Goal: Task Accomplishment & Management: Use online tool/utility

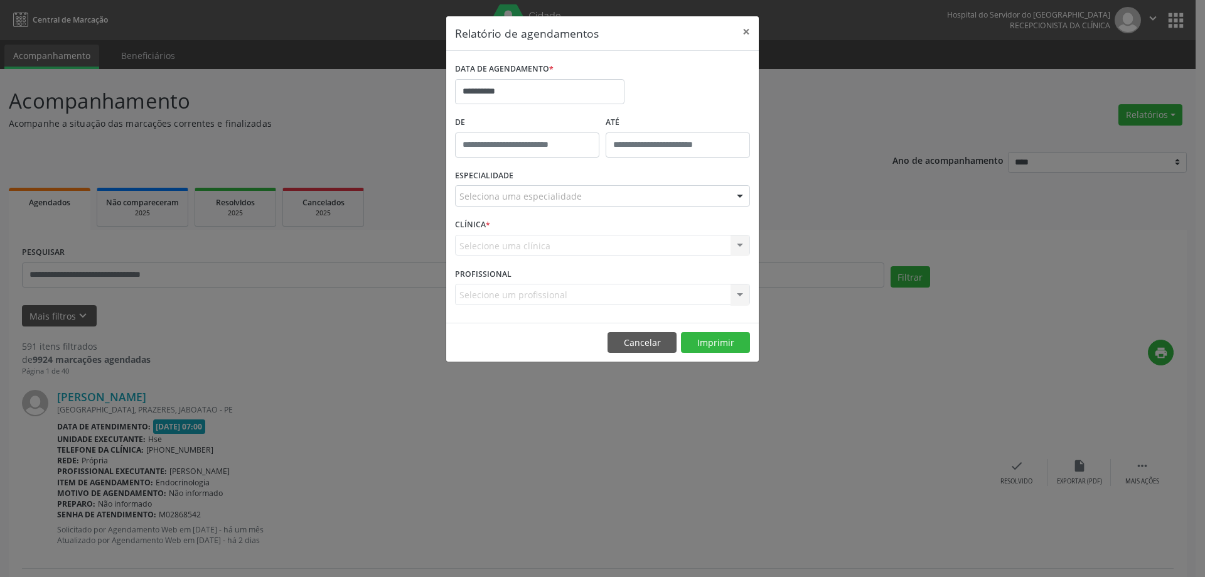
click at [508, 210] on div "ESPECIALIDADE Seleciona uma especialidade Todas as especialidades Alergologia A…" at bounding box center [602, 190] width 301 height 49
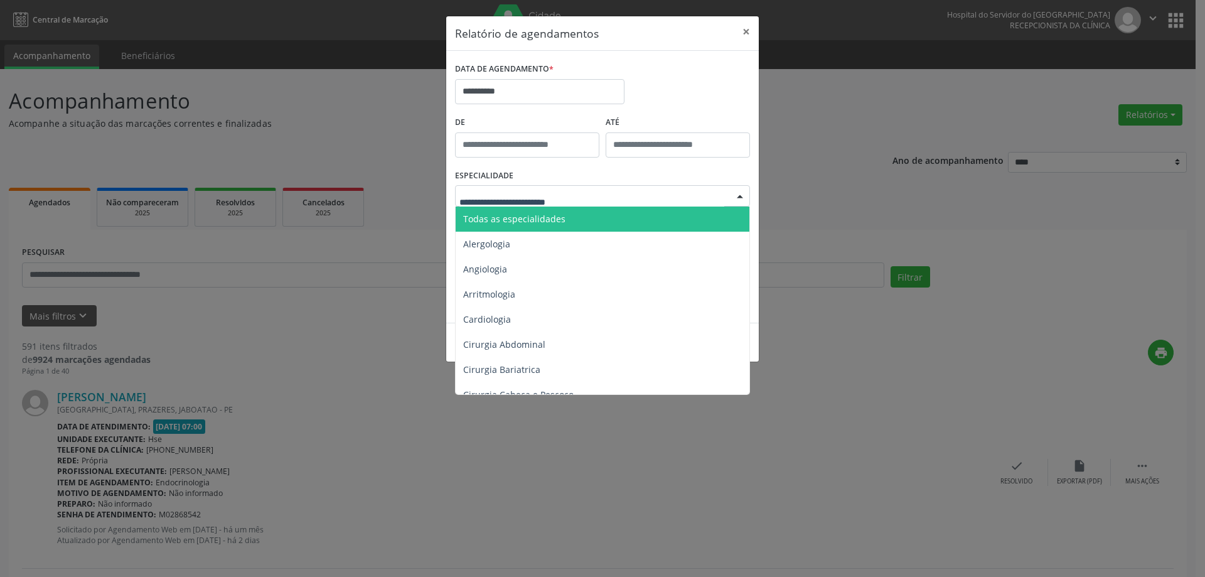
drag, startPoint x: 510, startPoint y: 200, endPoint x: 506, endPoint y: 208, distance: 9.0
click at [507, 220] on span "Todas as especialidades" at bounding box center [514, 219] width 102 height 12
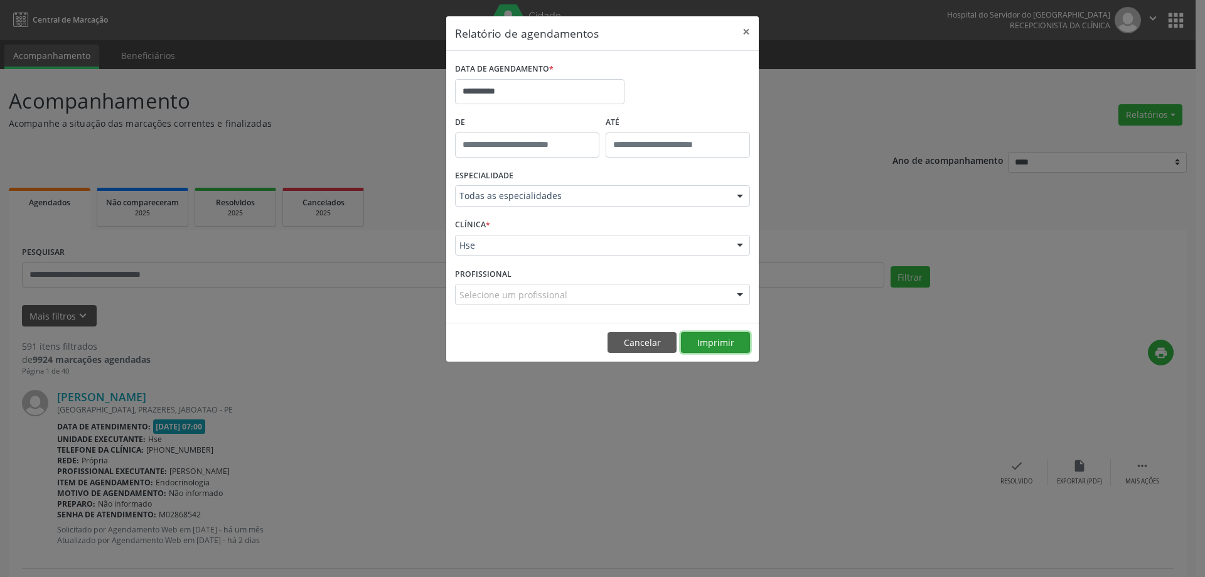
click at [716, 340] on button "Imprimir" at bounding box center [715, 342] width 69 height 21
drag, startPoint x: 748, startPoint y: 27, endPoint x: 725, endPoint y: 41, distance: 27.0
click at [748, 26] on button "×" at bounding box center [746, 31] width 25 height 31
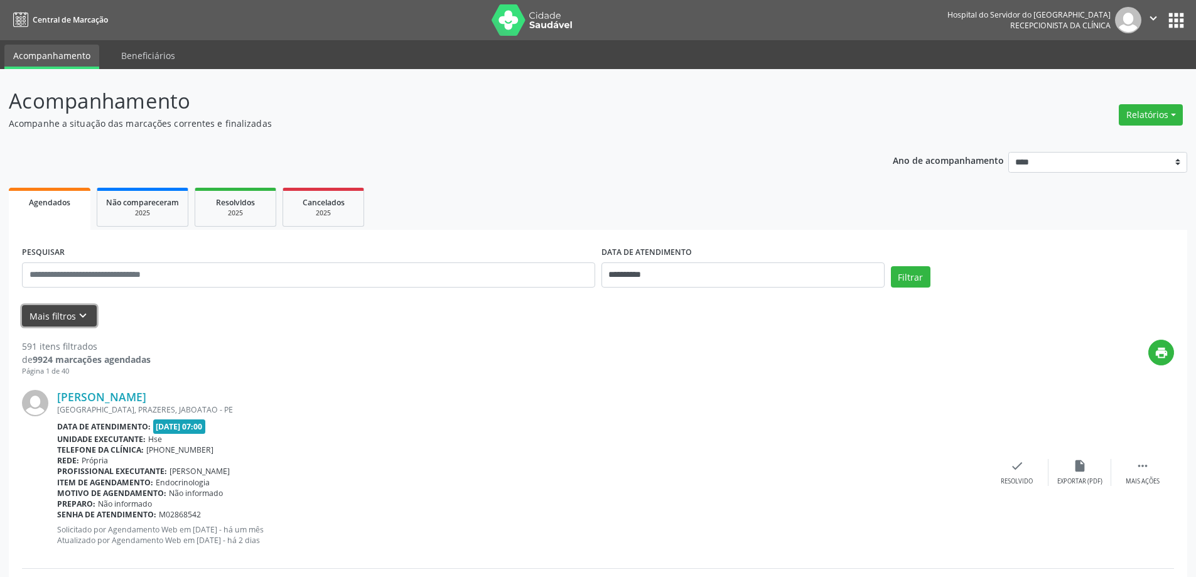
click at [83, 320] on icon "keyboard_arrow_down" at bounding box center [83, 316] width 14 height 14
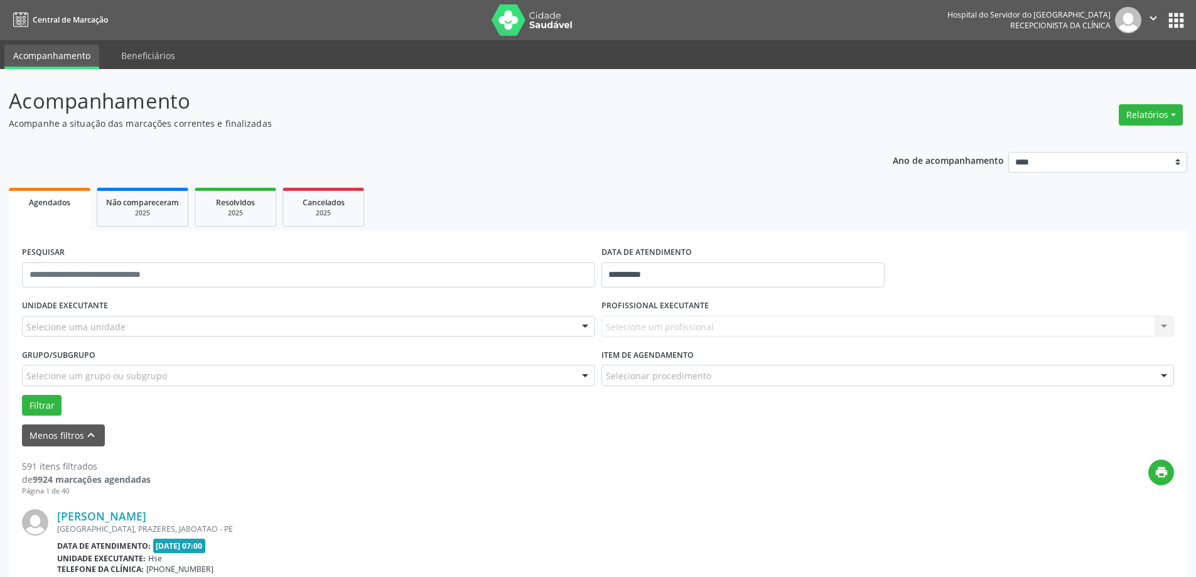
click at [181, 261] on div "PESQUISAR" at bounding box center [308, 269] width 579 height 53
click at [203, 281] on input "text" at bounding box center [308, 274] width 573 height 25
click at [375, 314] on div "UNIDADE EXECUTANTE Selecione uma unidade Todos as unidades Hse Nenhum resultado…" at bounding box center [308, 320] width 579 height 49
click at [370, 320] on div "Selecione uma unidade" at bounding box center [308, 326] width 573 height 21
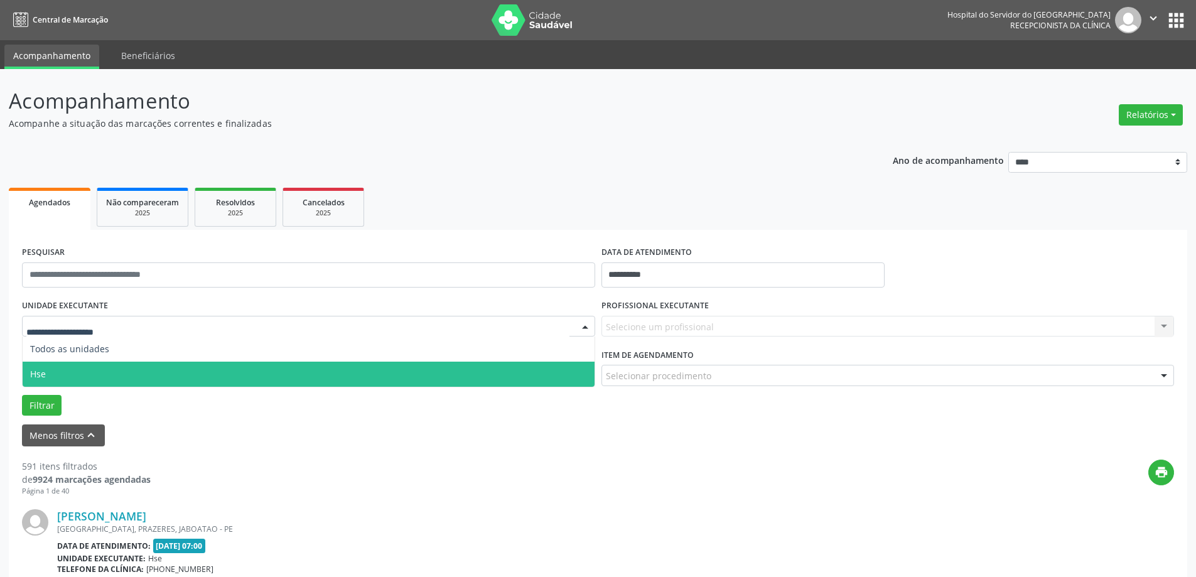
click at [348, 372] on span "Hse" at bounding box center [309, 374] width 572 height 25
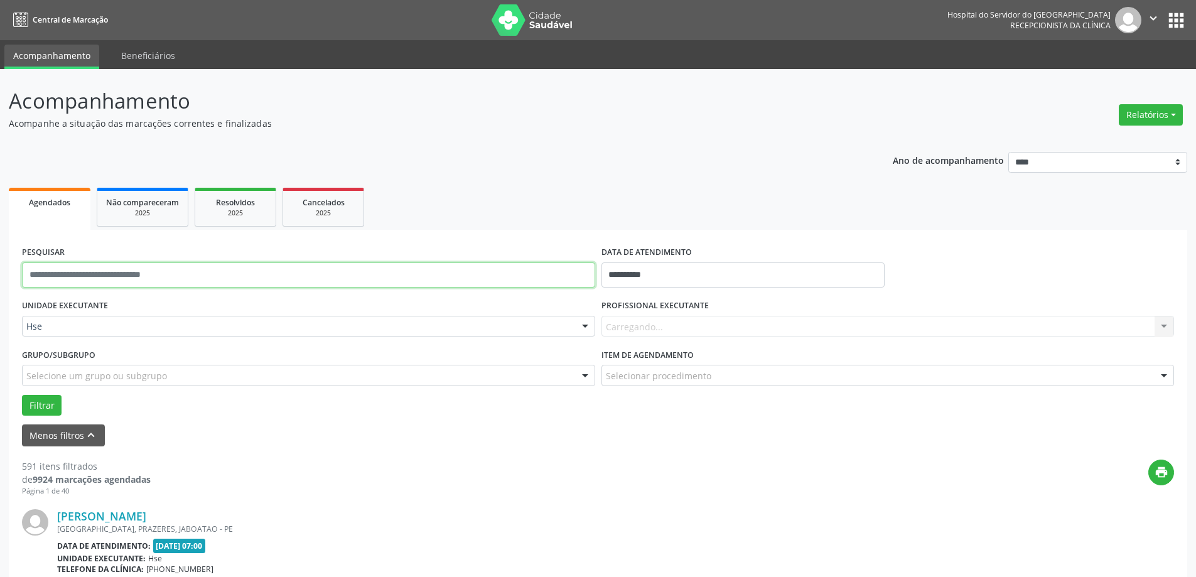
click at [218, 275] on input "text" at bounding box center [308, 274] width 573 height 25
click at [61, 406] on div "Filtrar" at bounding box center [598, 405] width 1158 height 21
click at [59, 406] on button "Filtrar" at bounding box center [42, 405] width 40 height 21
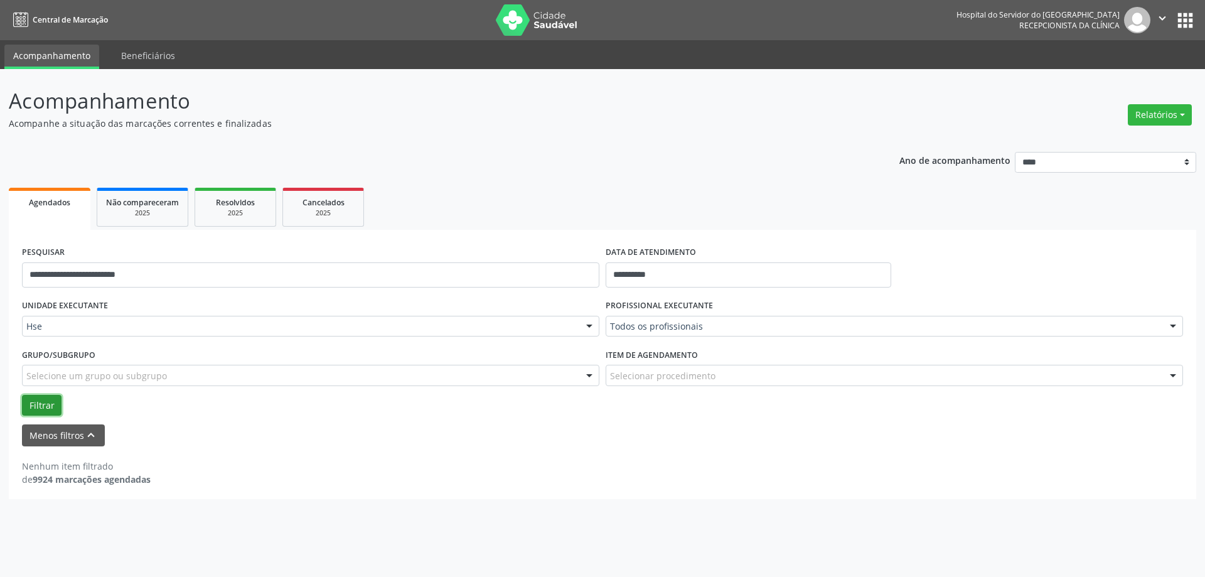
click at [58, 406] on button "Filtrar" at bounding box center [42, 405] width 40 height 21
drag, startPoint x: 157, startPoint y: 279, endPoint x: 84, endPoint y: 284, distance: 73.0
click at [84, 284] on input "**********" at bounding box center [311, 274] width 578 height 25
type input "**********"
click at [30, 406] on button "Filtrar" at bounding box center [42, 405] width 40 height 21
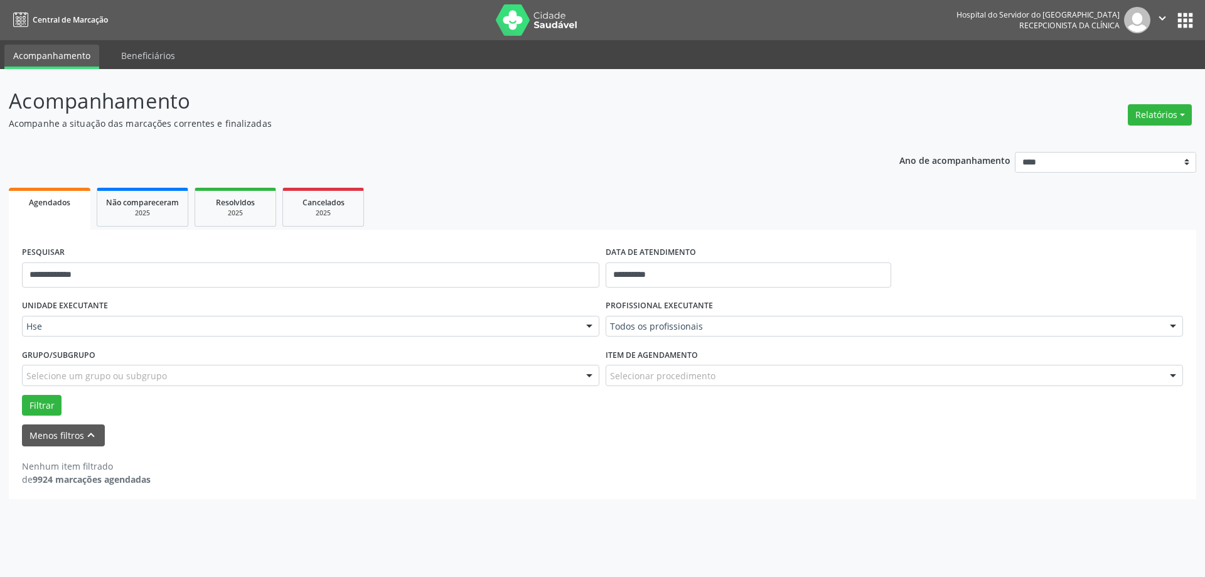
click at [19, 423] on div "**********" at bounding box center [603, 364] width 1188 height 269
click at [38, 405] on button "Filtrar" at bounding box center [42, 405] width 40 height 21
click at [41, 402] on button "Filtrar" at bounding box center [42, 405] width 40 height 21
drag, startPoint x: 99, startPoint y: 276, endPoint x: 0, endPoint y: 277, distance: 99.2
click at [0, 277] on div "**********" at bounding box center [602, 323] width 1205 height 508
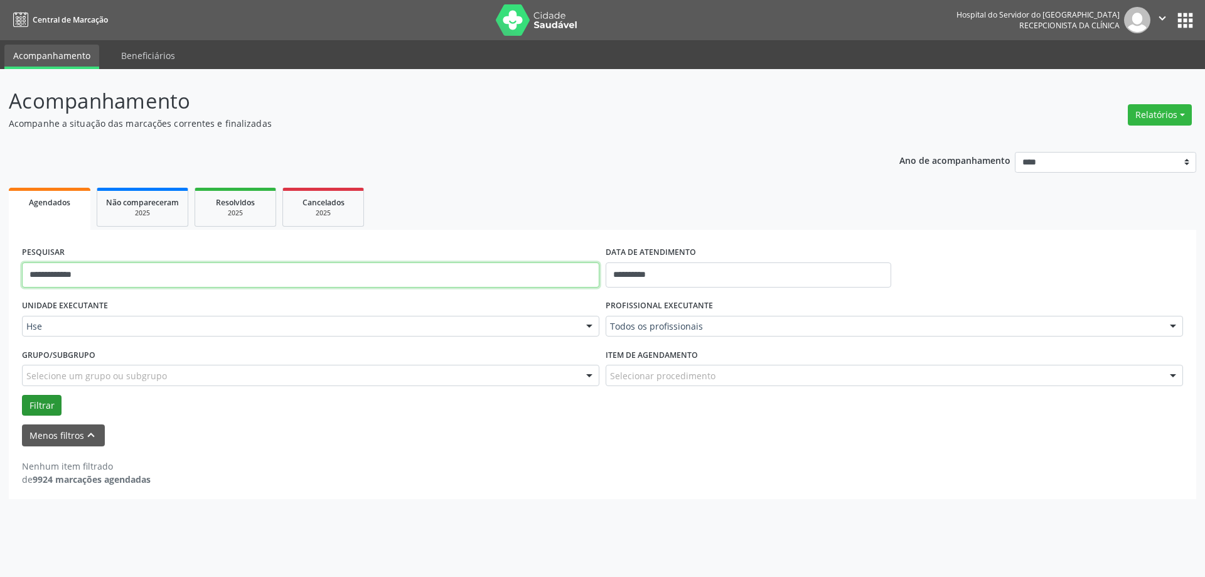
type input "**********"
click at [49, 402] on button "Filtrar" at bounding box center [42, 405] width 40 height 21
drag, startPoint x: 671, startPoint y: 275, endPoint x: 494, endPoint y: 271, distance: 177.1
click at [494, 271] on div "**********" at bounding box center [603, 269] width 1168 height 53
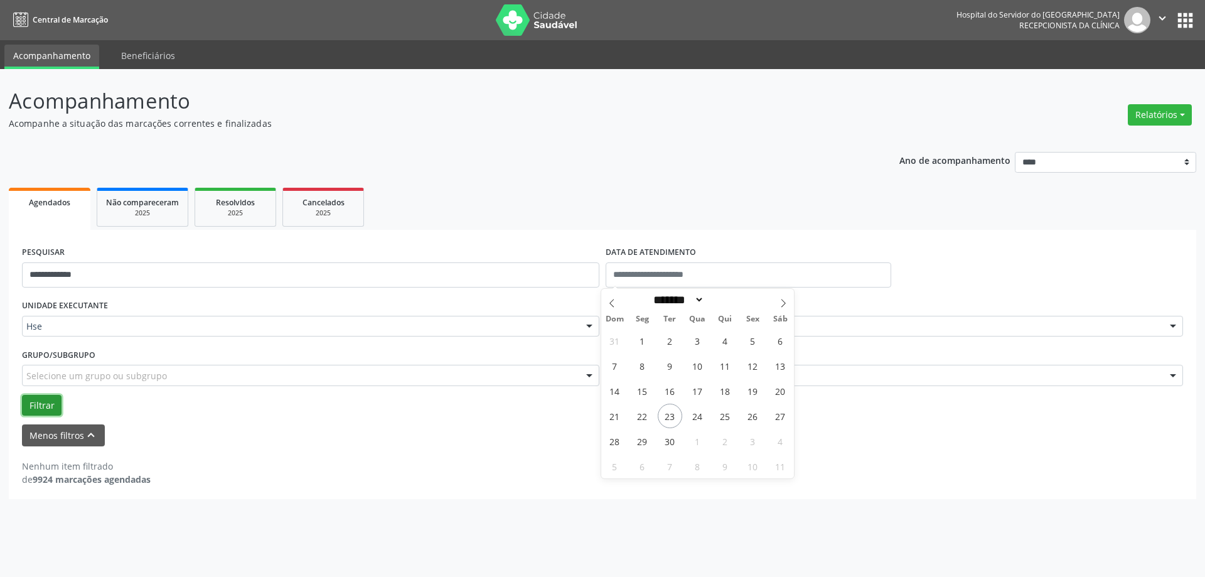
click at [43, 416] on button "Filtrar" at bounding box center [42, 405] width 40 height 21
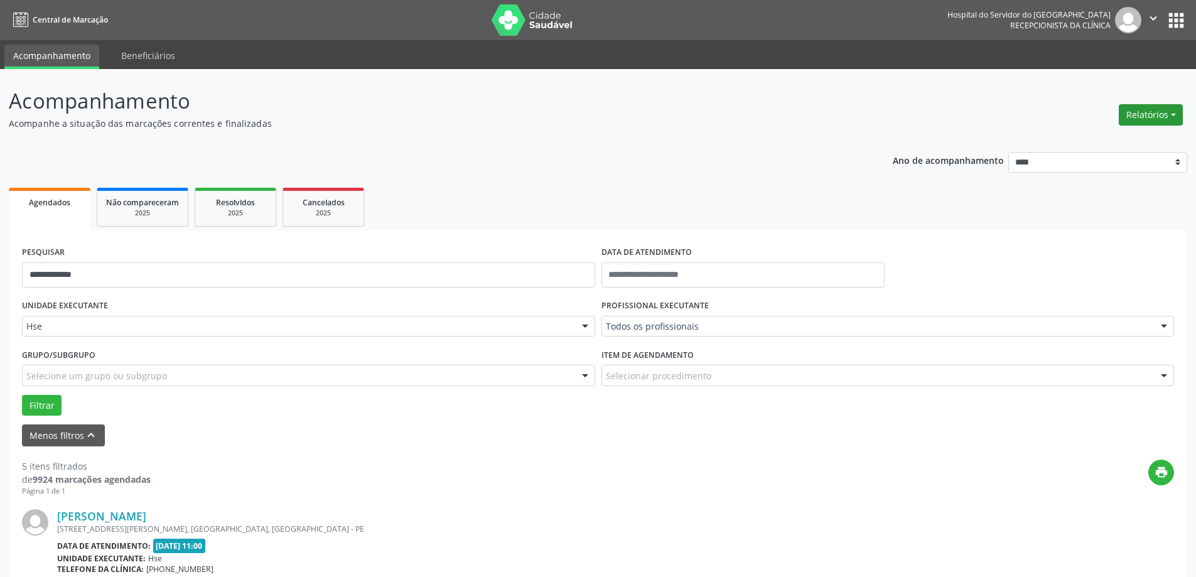
click at [1155, 111] on button "Relatórios" at bounding box center [1151, 114] width 64 height 21
click at [1109, 137] on link "Agendamentos" at bounding box center [1115, 142] width 135 height 18
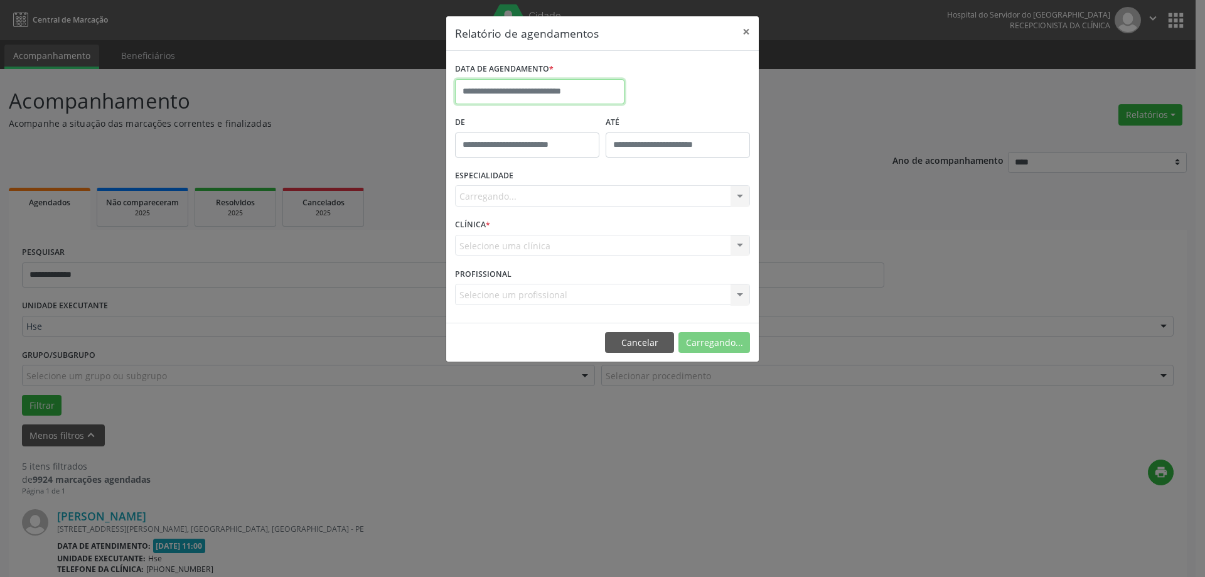
click at [569, 89] on input "text" at bounding box center [539, 91] width 169 height 25
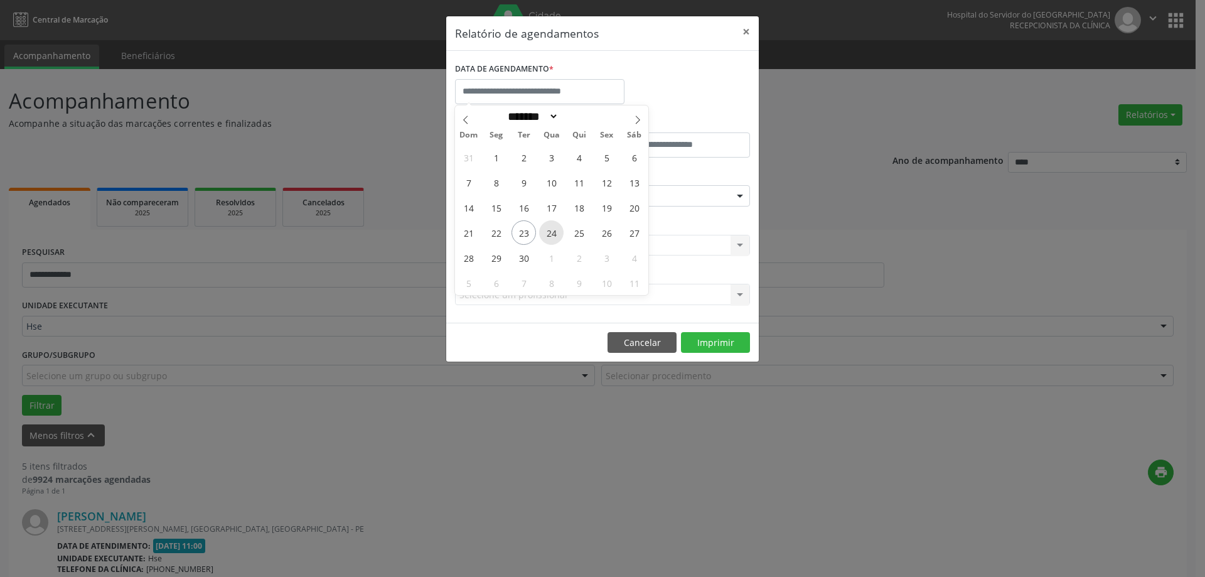
click at [554, 234] on span "24" at bounding box center [551, 232] width 24 height 24
type input "**********"
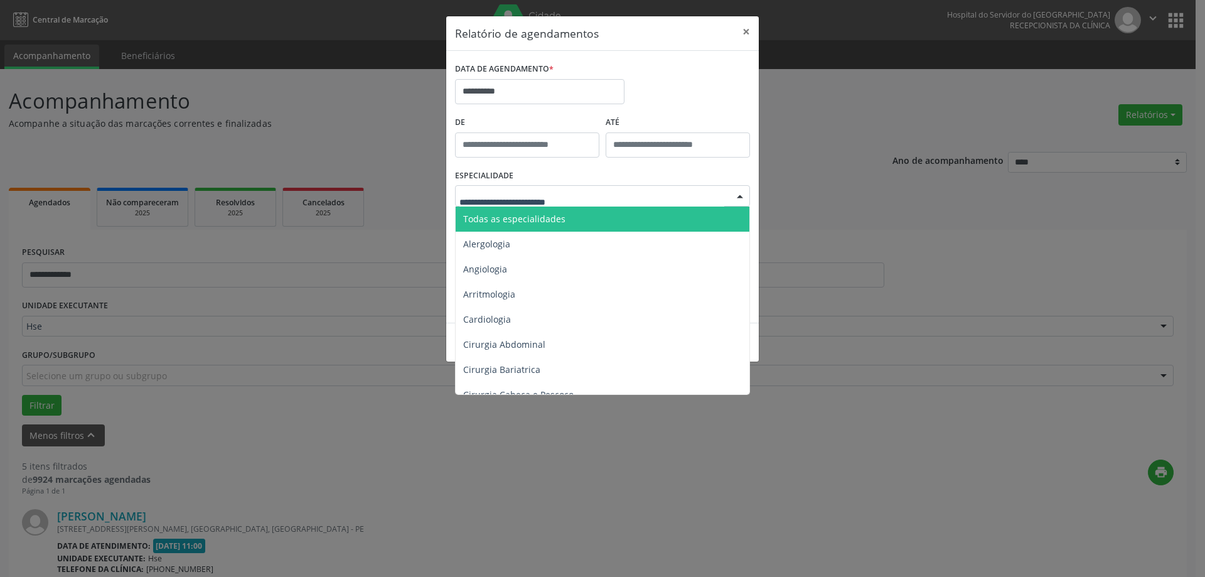
click at [527, 221] on span "Todas as especialidades" at bounding box center [514, 219] width 102 height 12
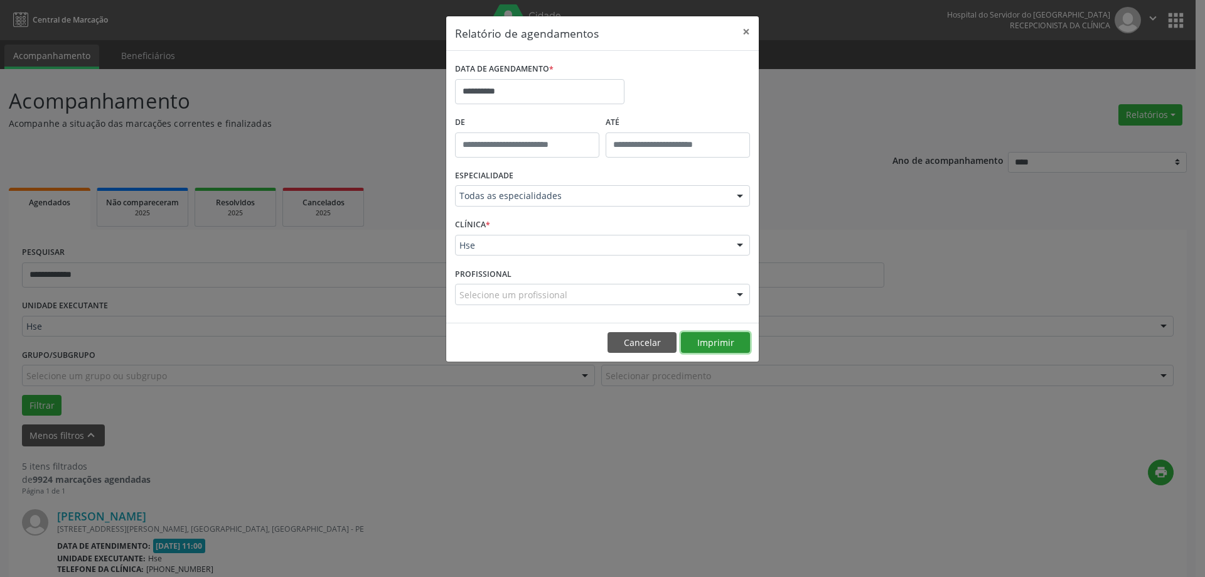
click at [711, 338] on button "Imprimir" at bounding box center [715, 342] width 69 height 21
click at [746, 33] on button "×" at bounding box center [746, 31] width 25 height 31
